Goal: Transaction & Acquisition: Download file/media

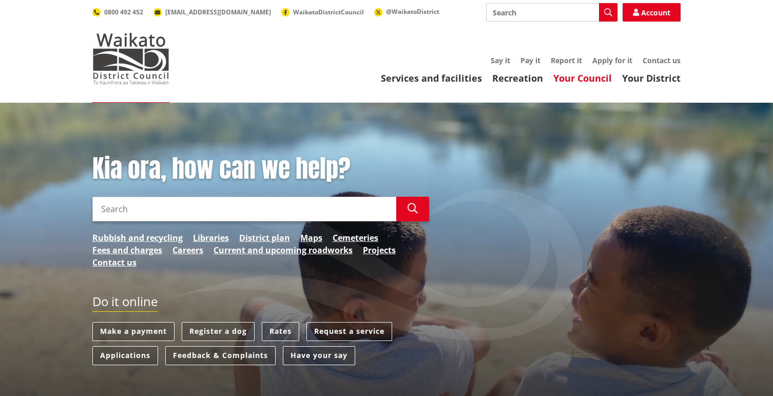
click at [602, 78] on link "Your Council" at bounding box center [582, 78] width 58 height 12
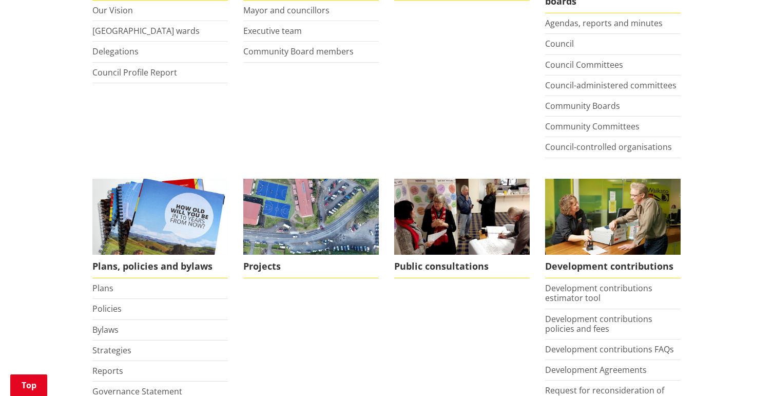
scroll to position [308, 0]
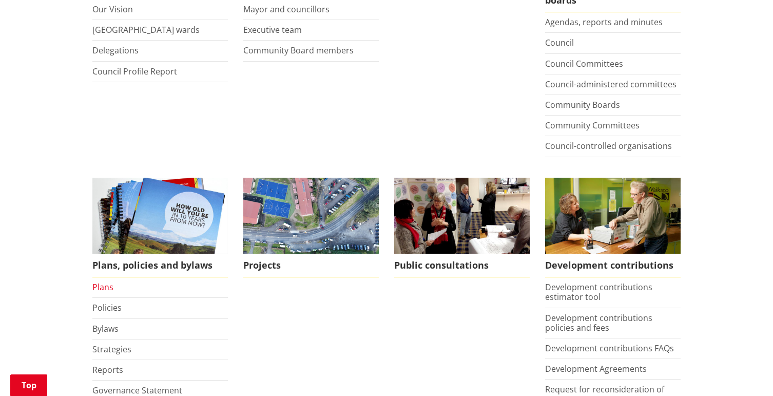
click at [97, 286] on link "Plans" at bounding box center [102, 286] width 21 height 11
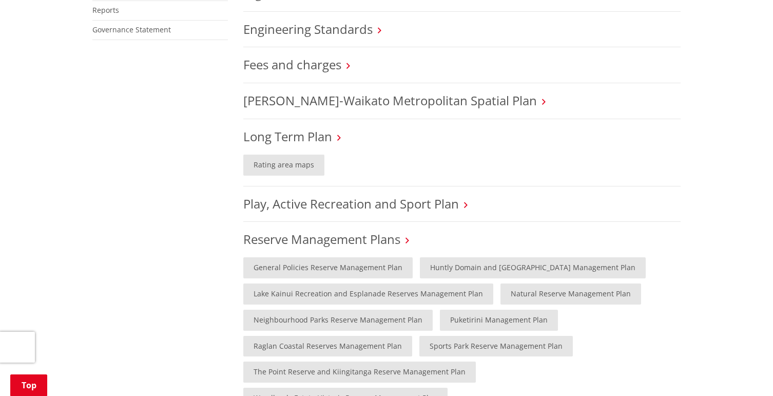
scroll to position [667, 0]
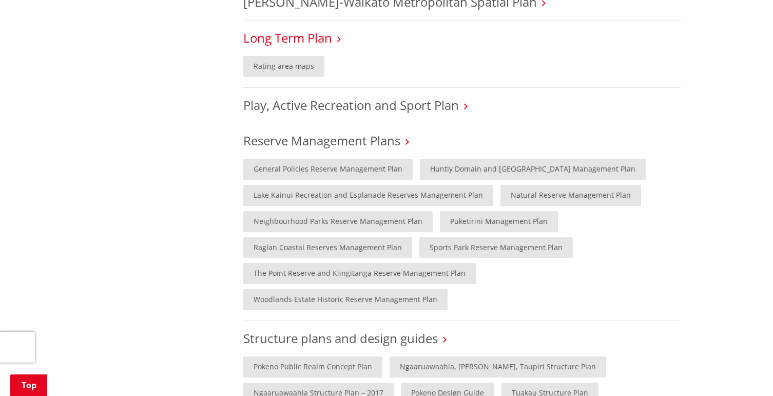
click at [283, 34] on link "Long Term Plan" at bounding box center [287, 37] width 89 height 17
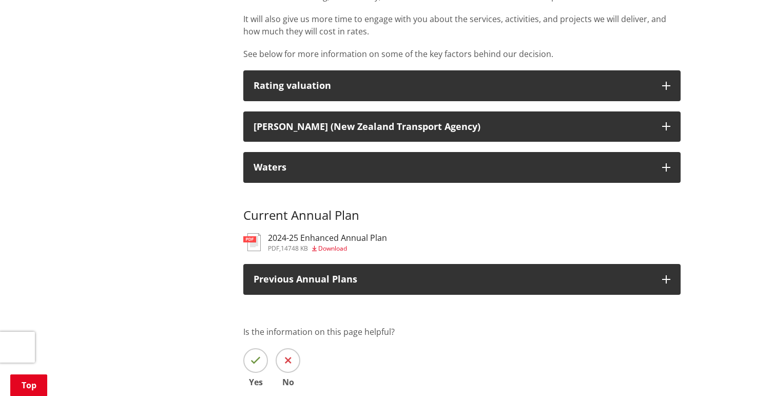
scroll to position [975, 0]
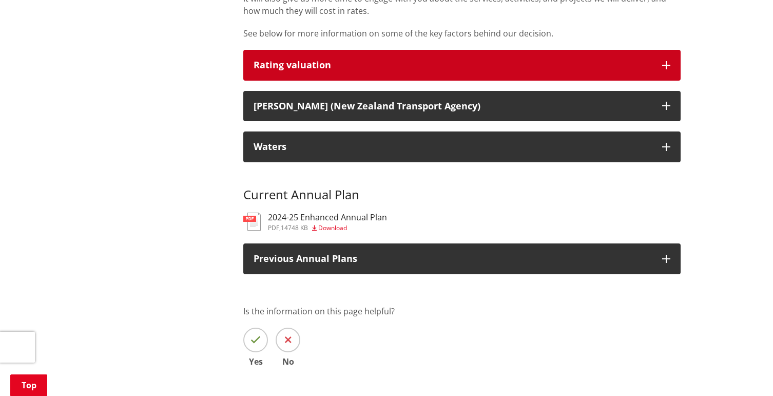
click at [666, 61] on icon "button" at bounding box center [666, 65] width 8 height 8
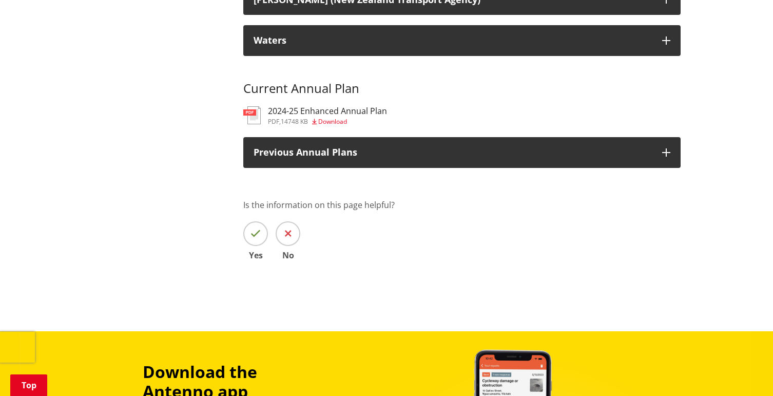
scroll to position [1231, 0]
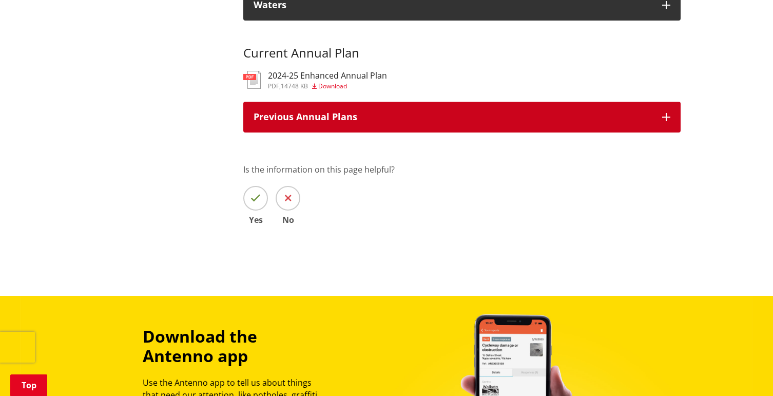
click at [667, 113] on icon "button" at bounding box center [666, 117] width 8 height 8
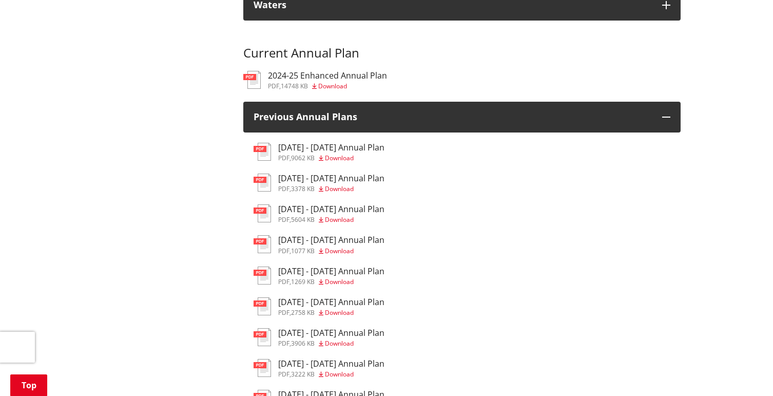
click at [339, 153] on span "Download" at bounding box center [339, 157] width 29 height 9
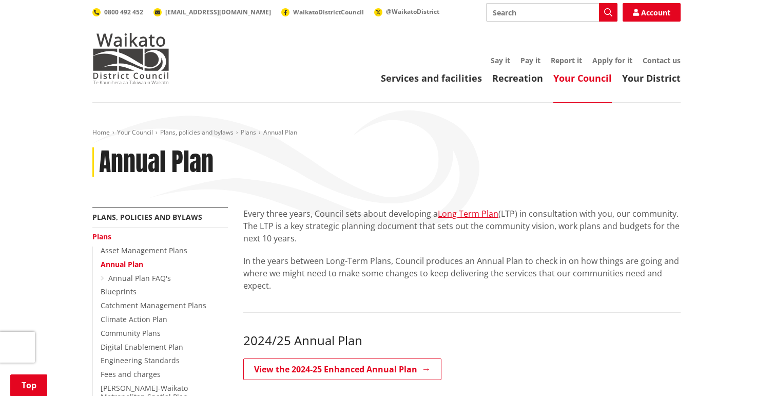
scroll to position [1116, 0]
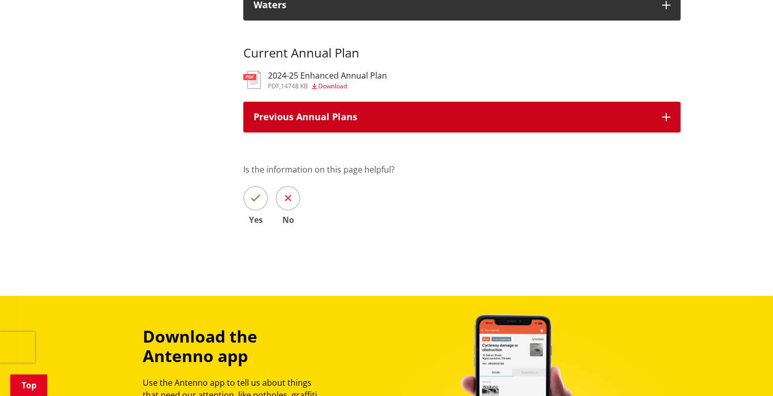
click at [663, 113] on icon "button" at bounding box center [666, 117] width 8 height 8
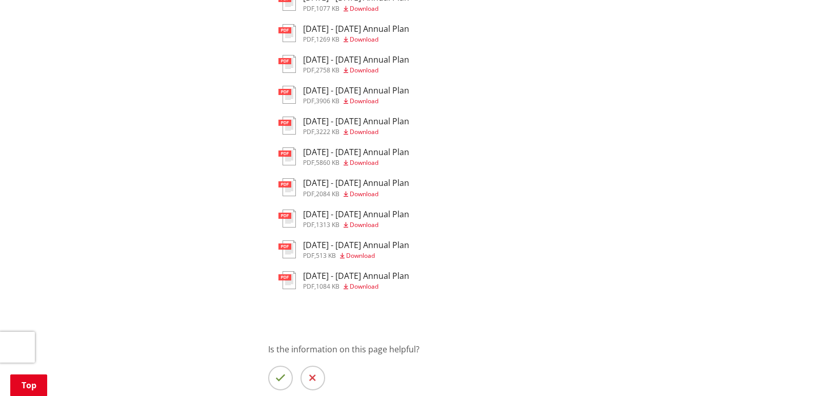
scroll to position [1373, 0]
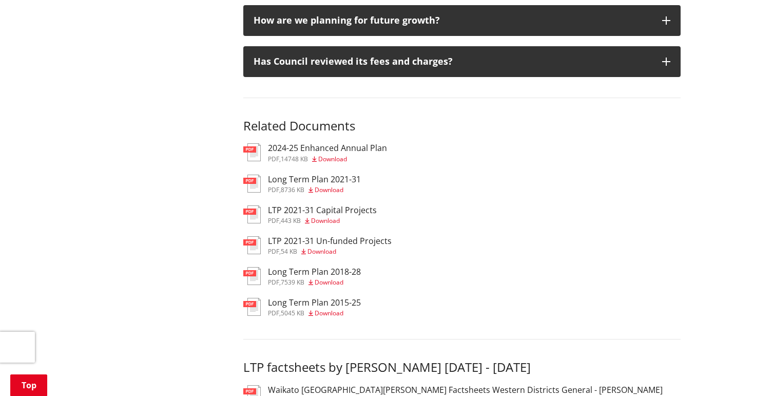
scroll to position [1539, 0]
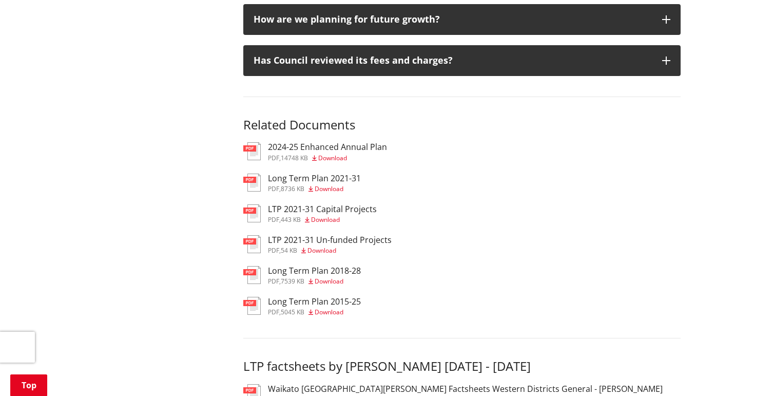
click at [338, 184] on span "Download" at bounding box center [329, 188] width 29 height 9
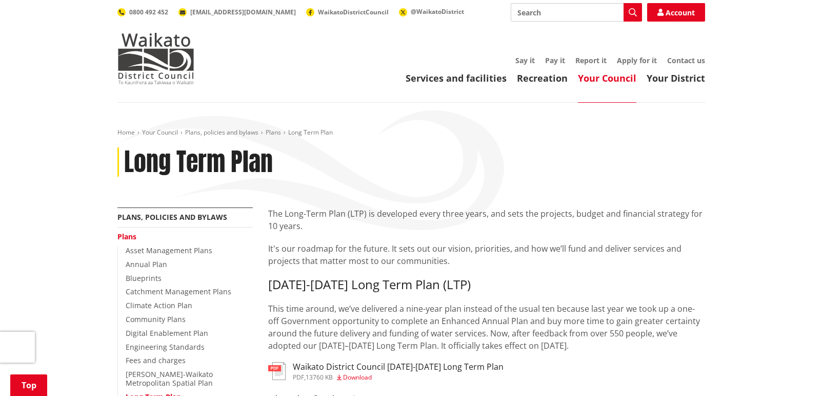
scroll to position [1539, 0]
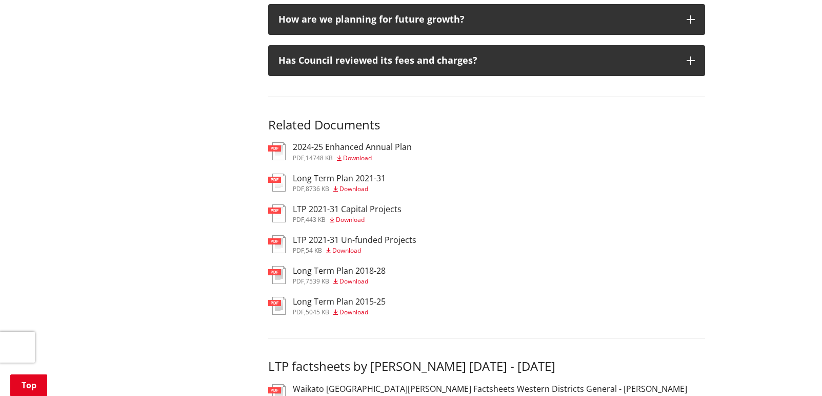
click at [359, 277] on span "Download" at bounding box center [354, 281] width 29 height 9
